Goal: Task Accomplishment & Management: Manage account settings

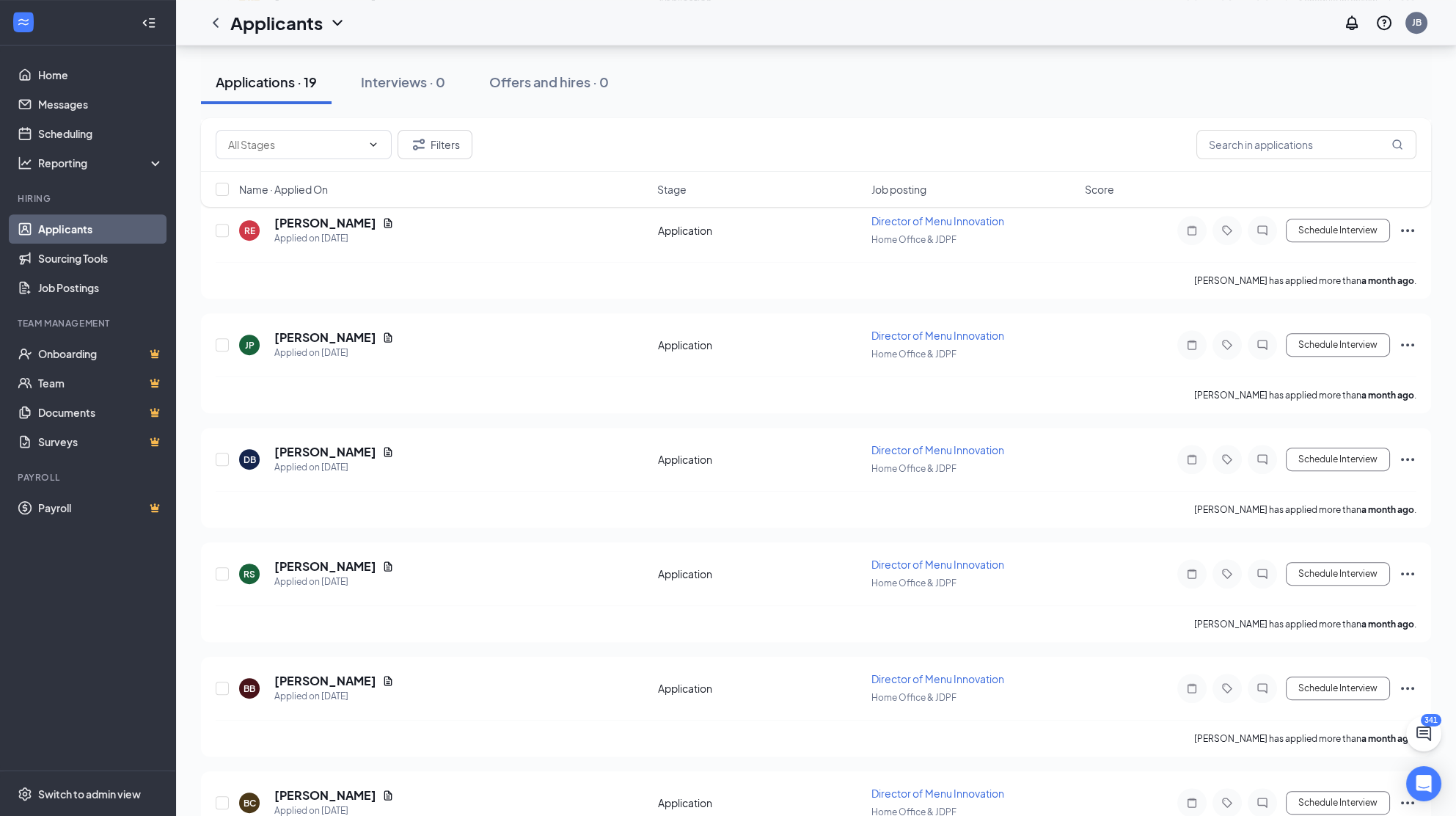
scroll to position [1728, 0]
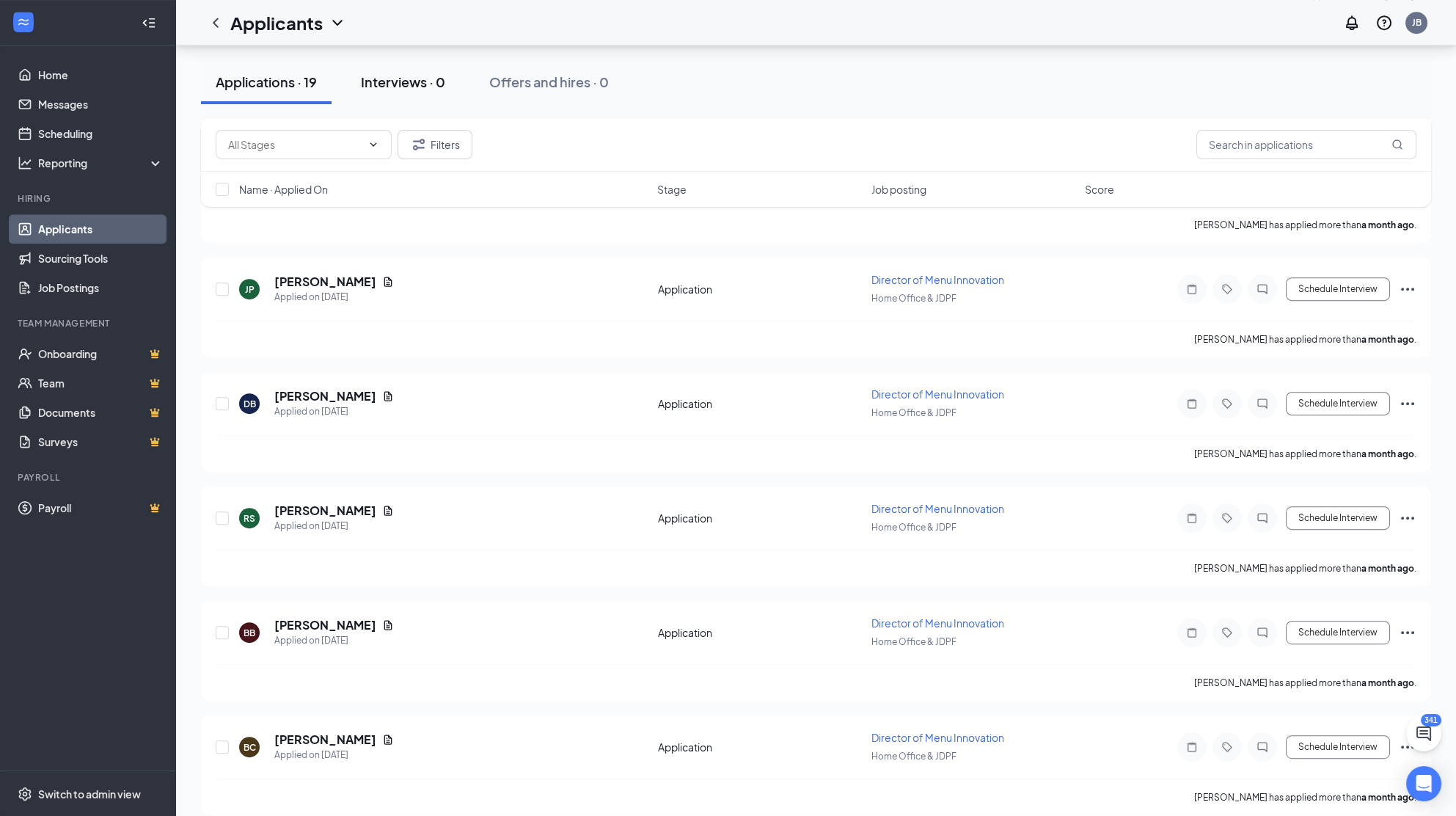
click at [432, 89] on div "Interviews · 0" at bounding box center [402, 81] width 84 height 18
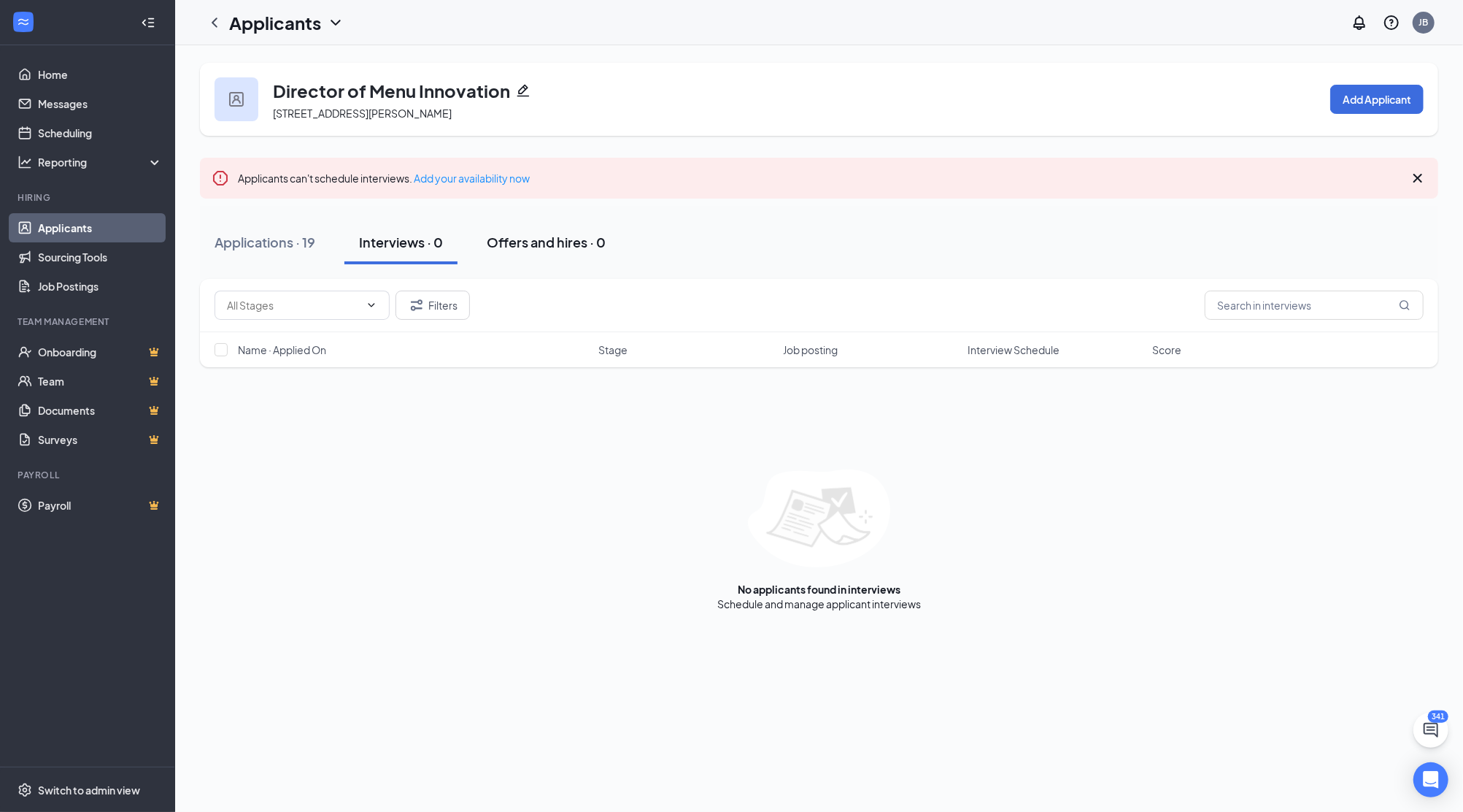
click at [512, 249] on div "Offers and hires · 0" at bounding box center [546, 241] width 119 height 18
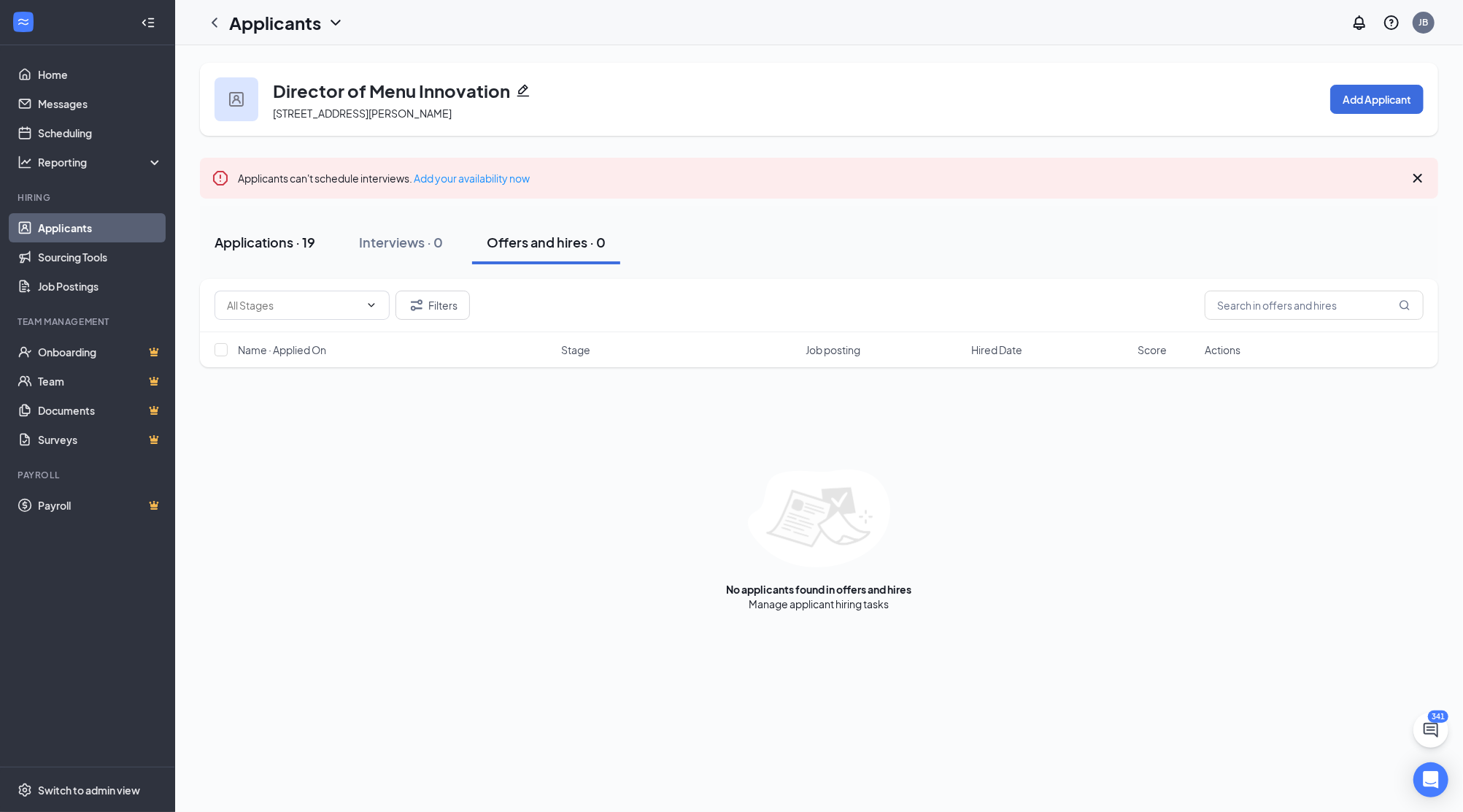
click at [245, 238] on div "Applications · 19" at bounding box center [265, 241] width 101 height 18
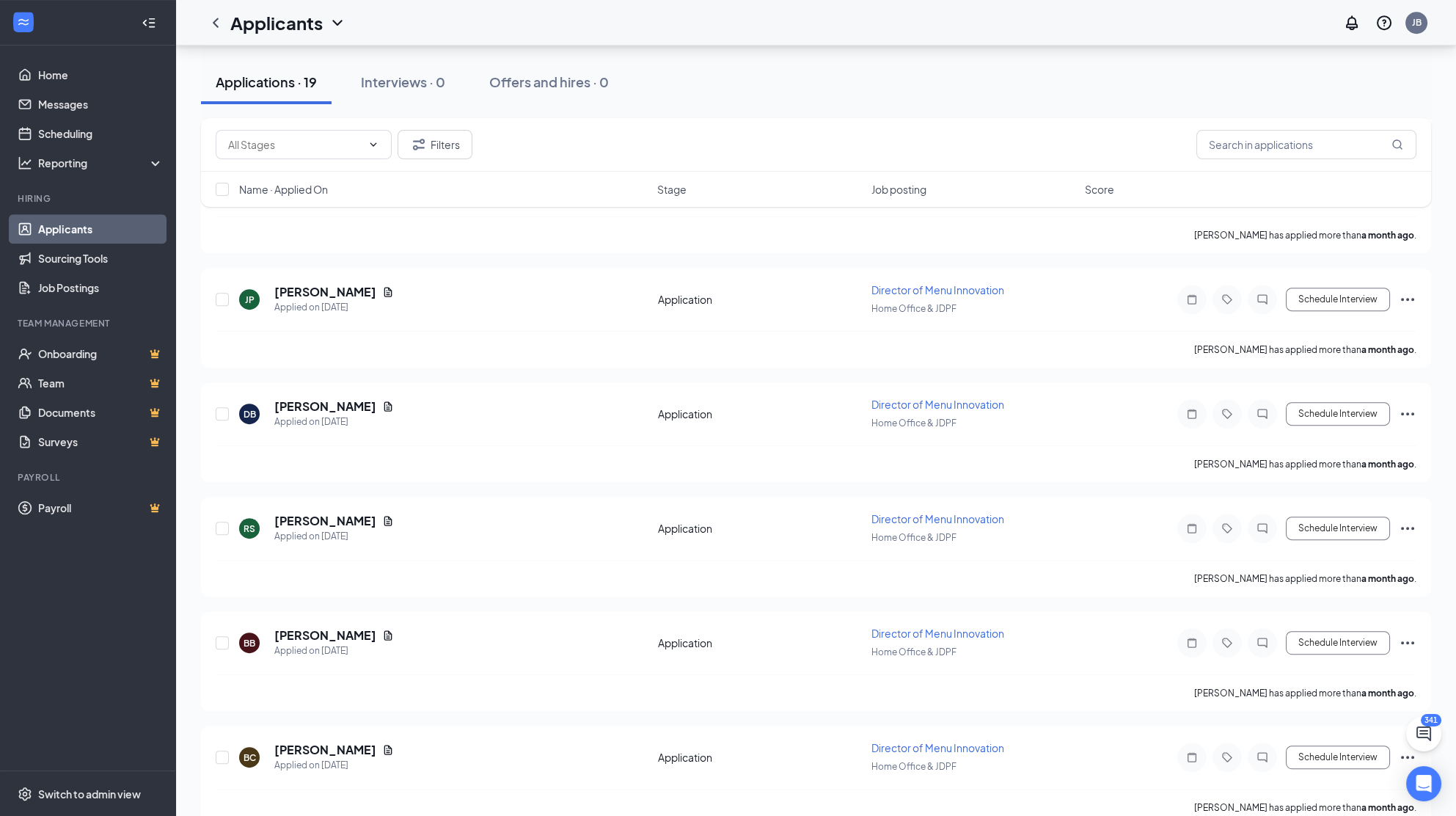
scroll to position [1728, 0]
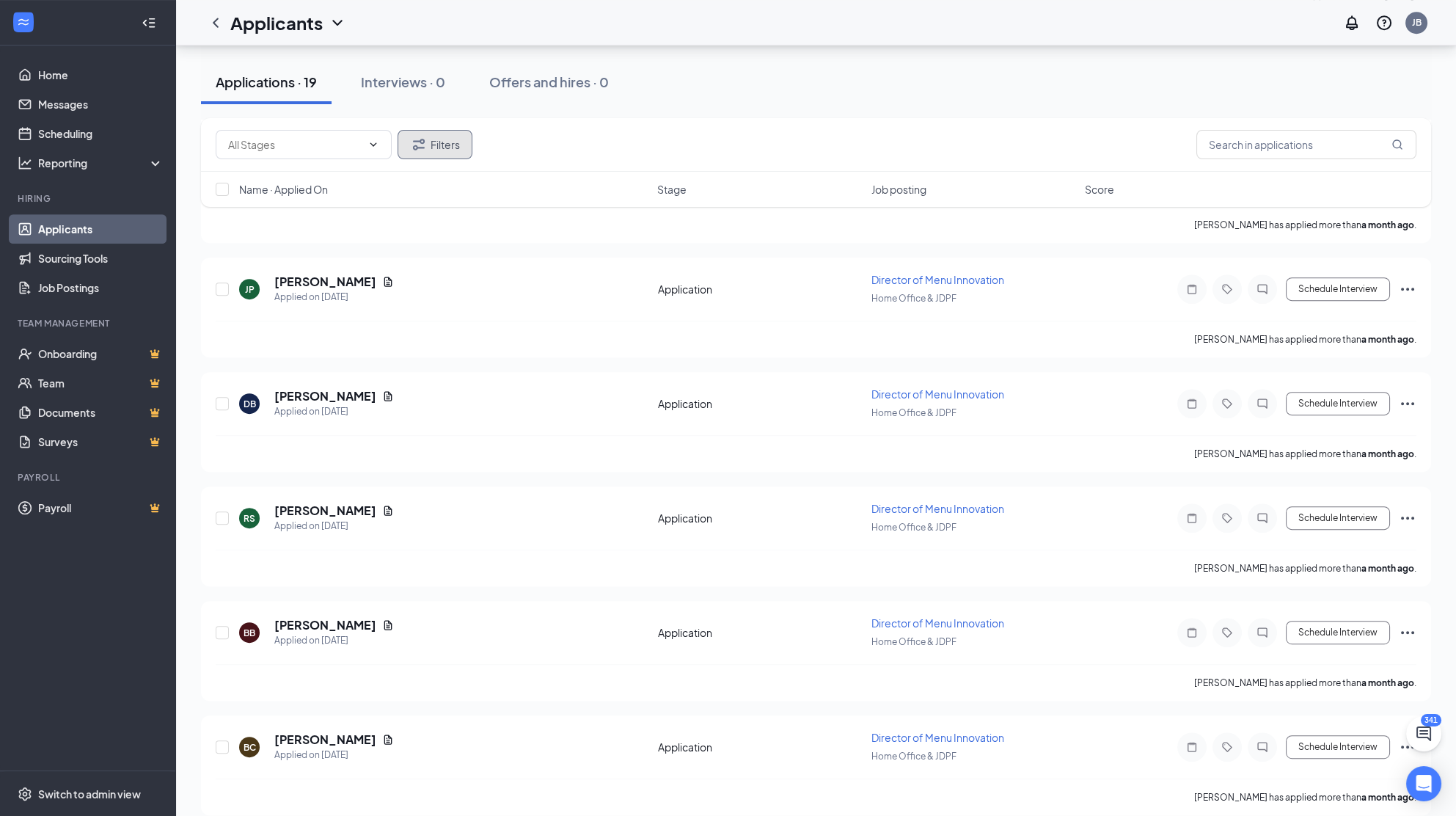
click at [468, 146] on button "Filters" at bounding box center [435, 144] width 75 height 29
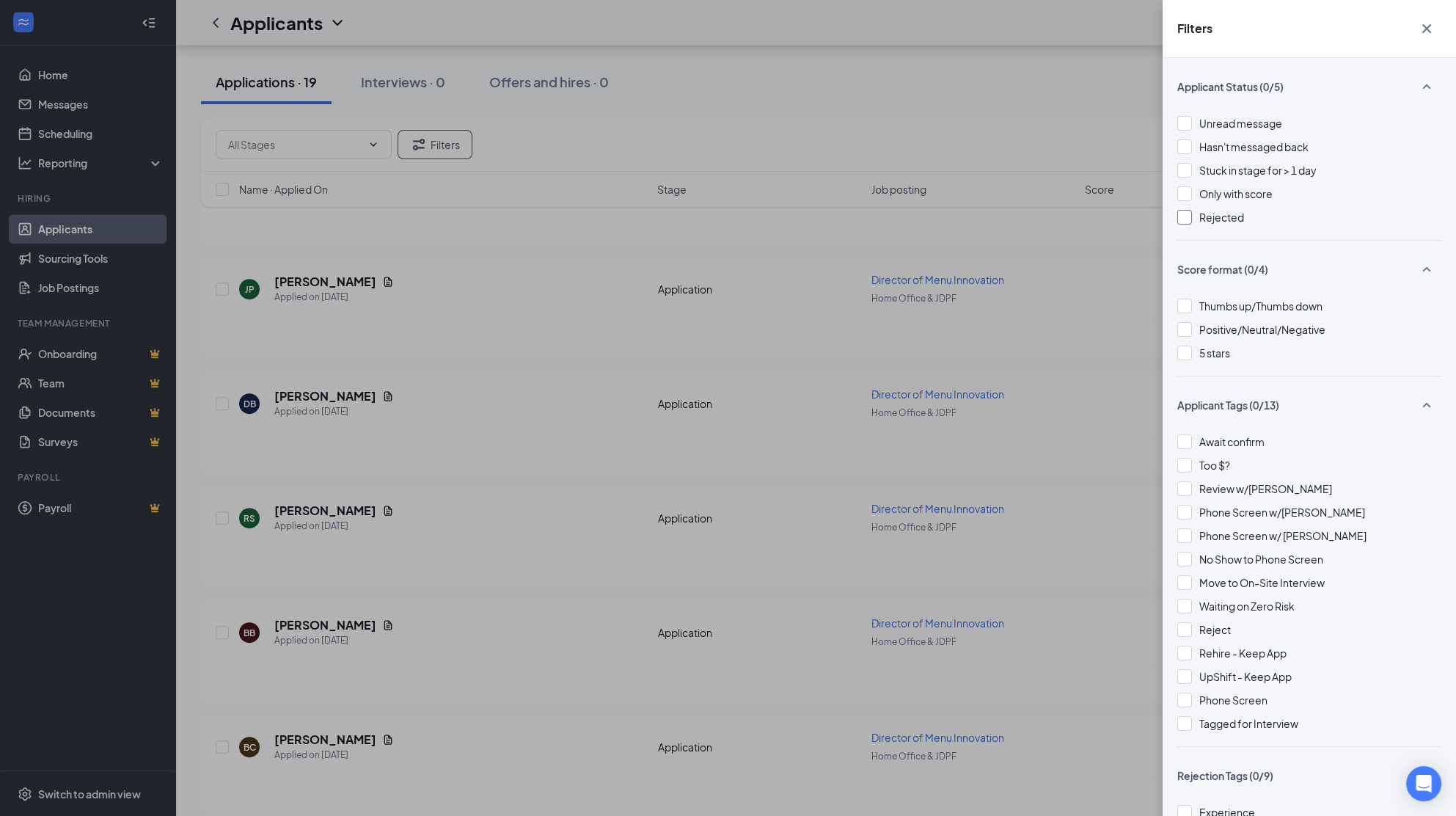
click at [985, 216] on span "Rejected" at bounding box center [1221, 217] width 44 height 13
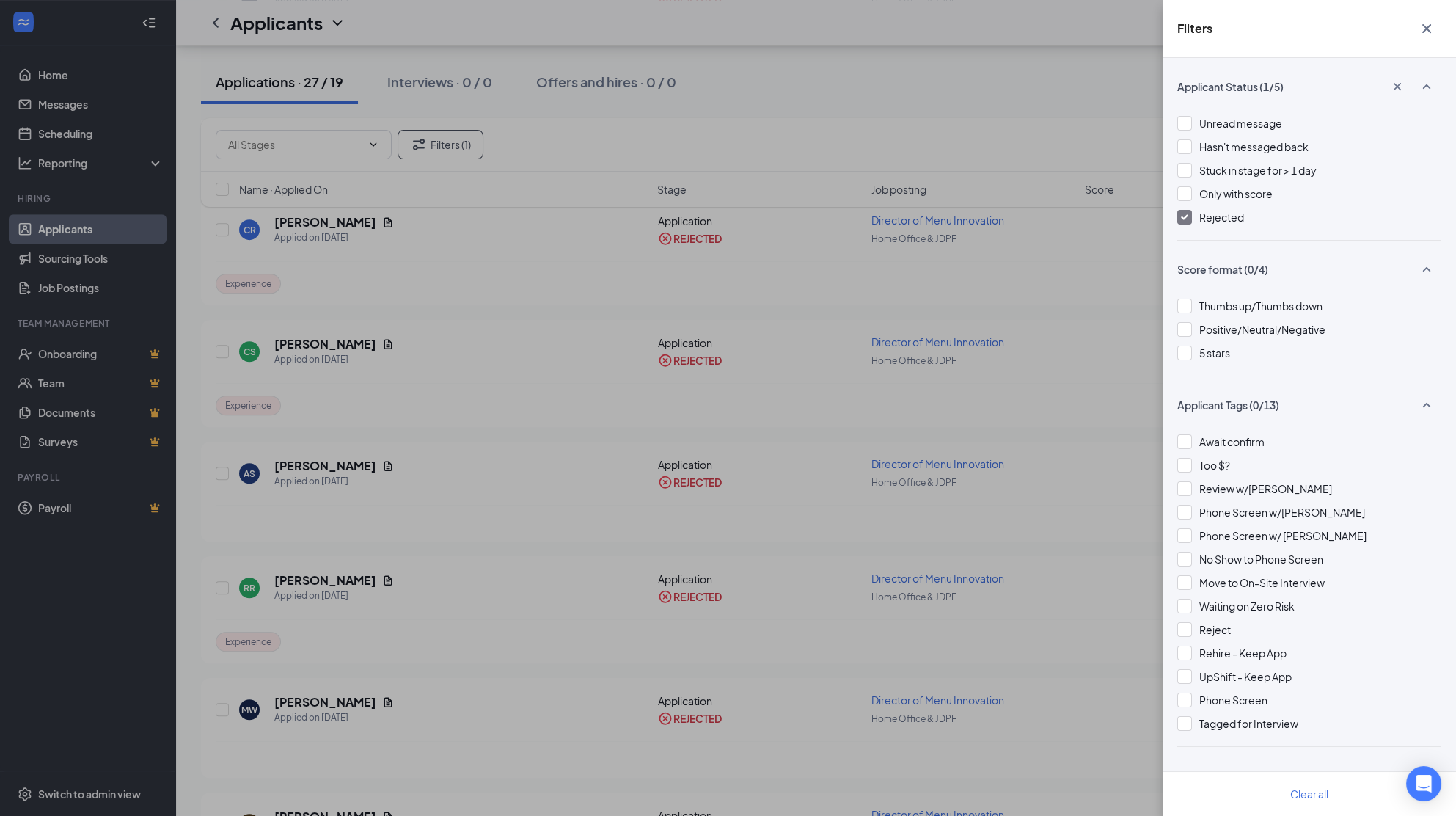
scroll to position [2736, 0]
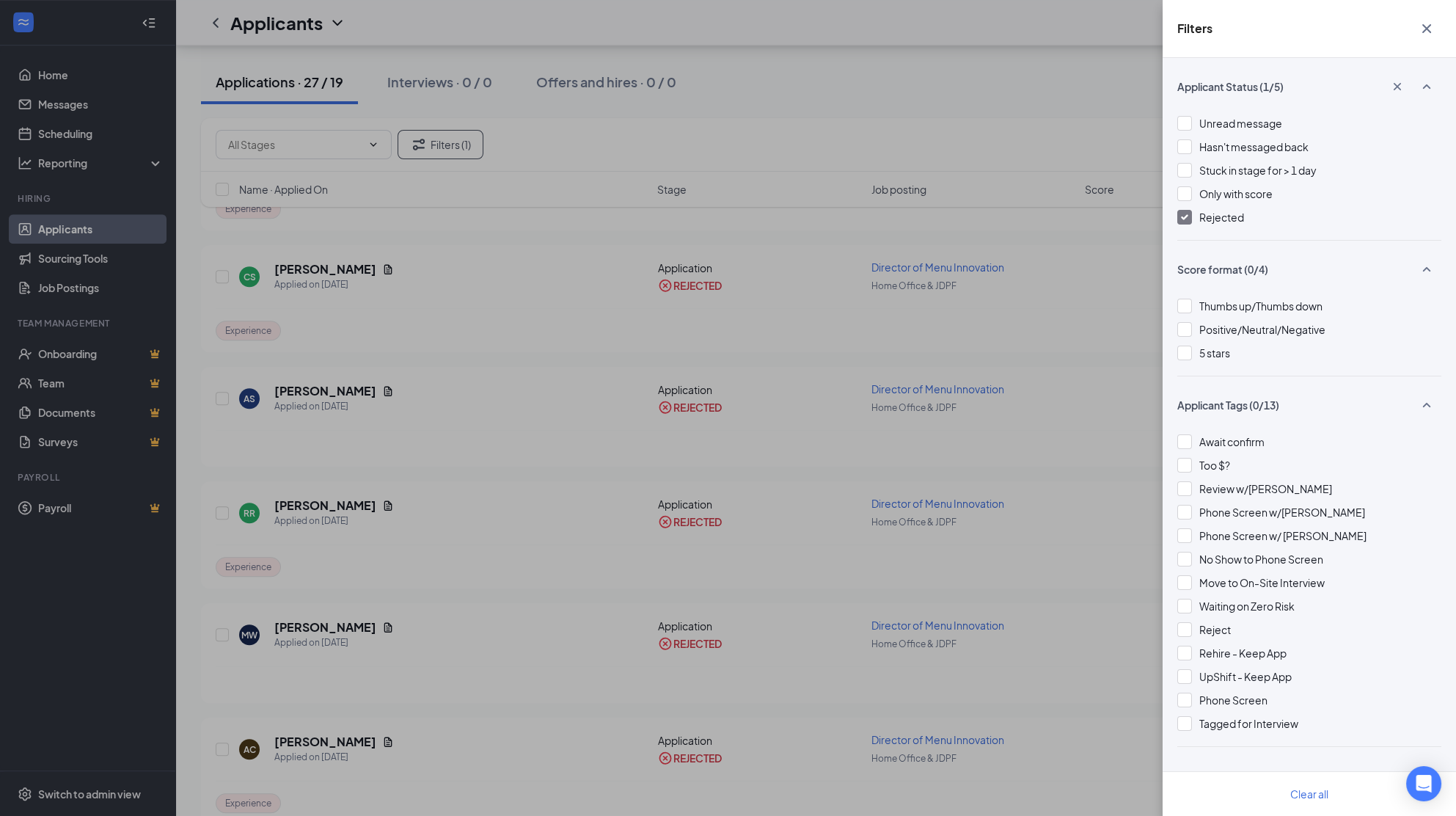
click at [985, 220] on span "Rejected" at bounding box center [1221, 217] width 44 height 13
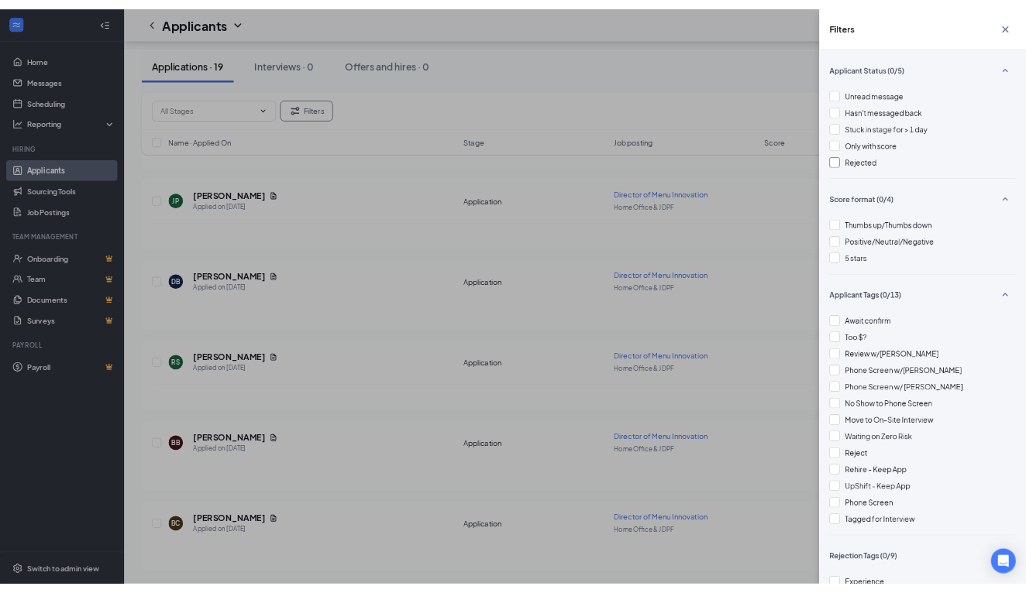
scroll to position [1825, 0]
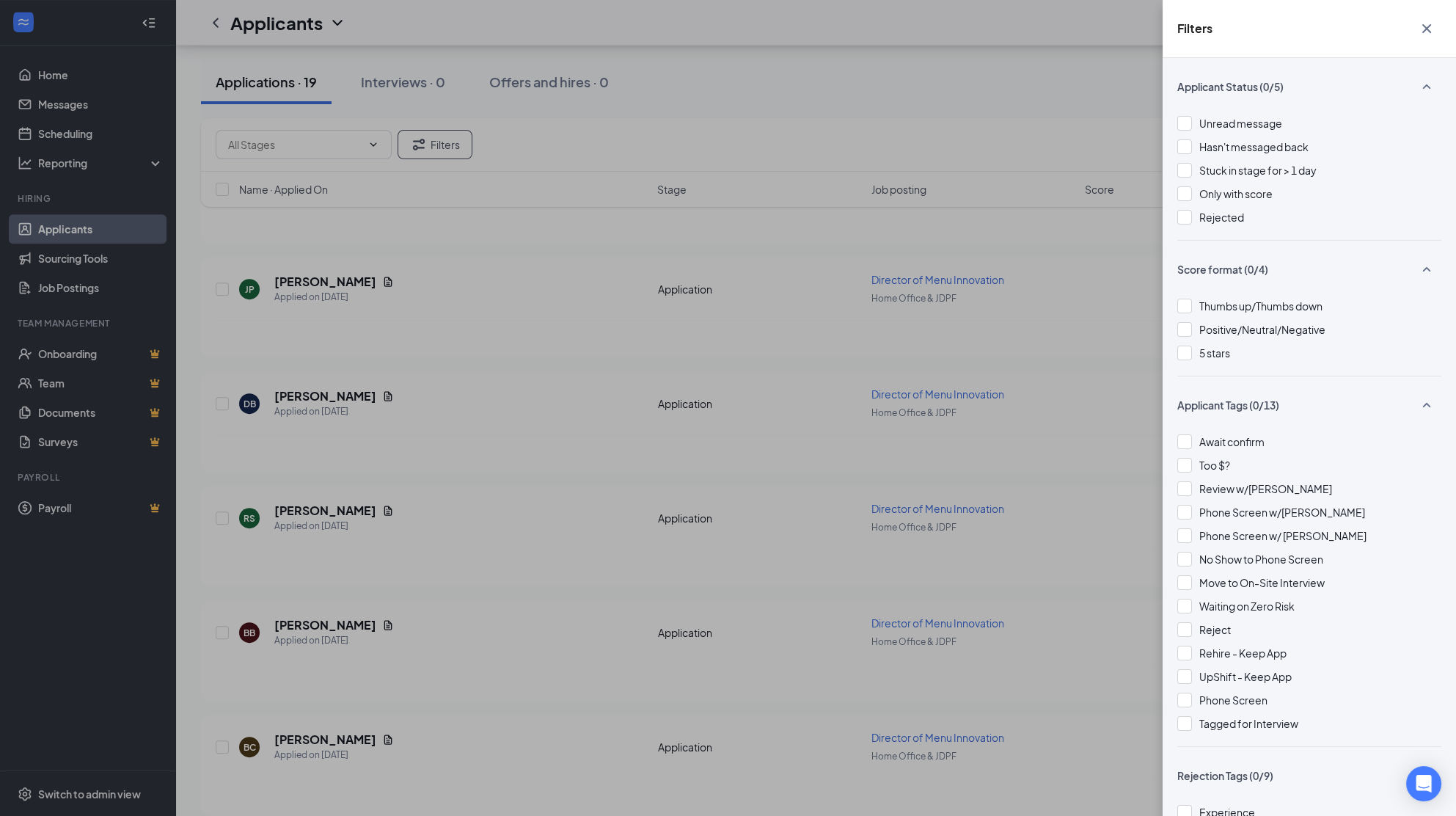
click at [985, 27] on icon "Cross" at bounding box center [1427, 28] width 18 height 18
